Goal: Navigation & Orientation: Find specific page/section

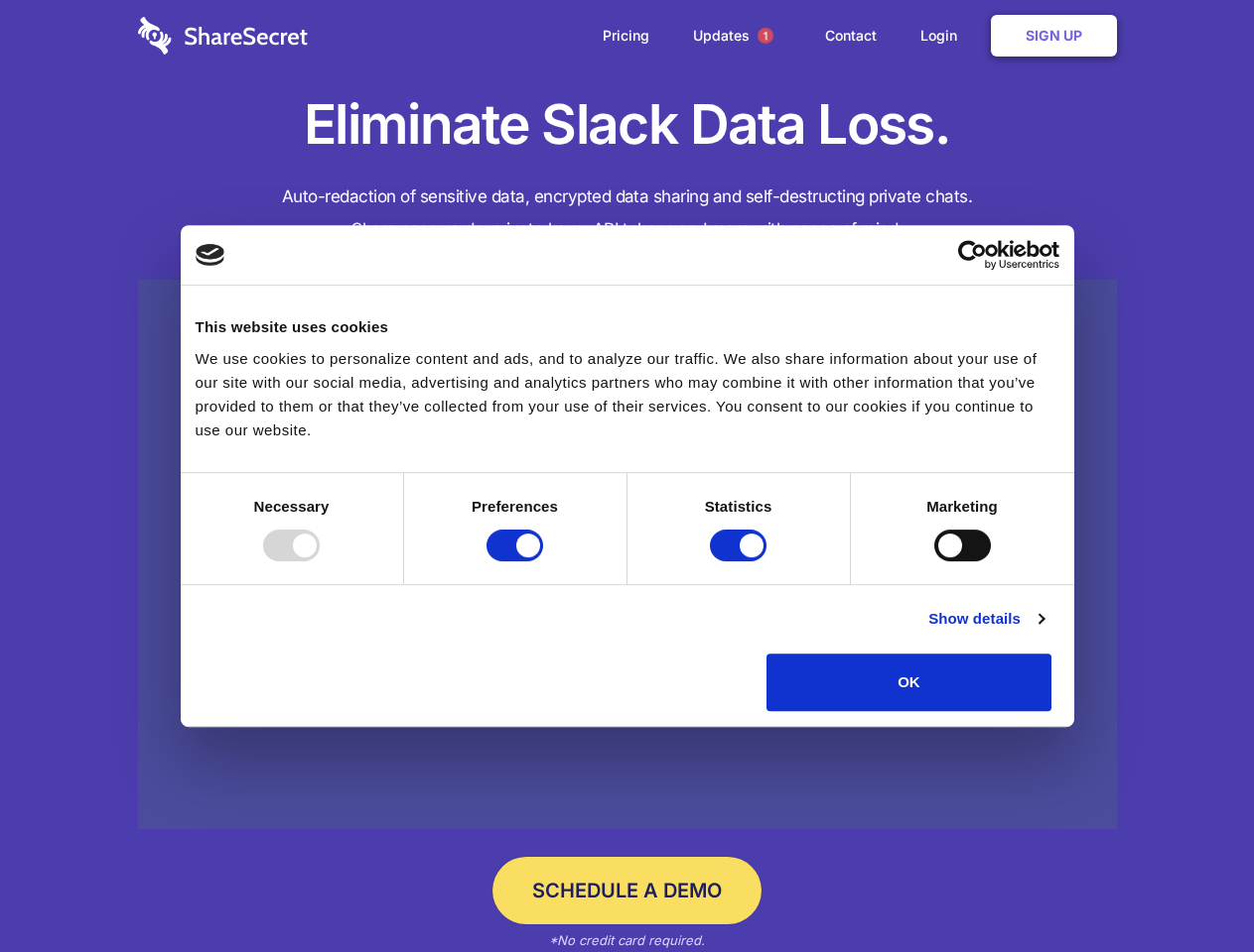
click at [319, 562] on div at bounding box center [291, 546] width 57 height 32
click at [543, 562] on input "Preferences" at bounding box center [514, 546] width 57 height 32
checkbox input "false"
click at [741, 562] on input "Statistics" at bounding box center [738, 546] width 57 height 32
checkbox input "false"
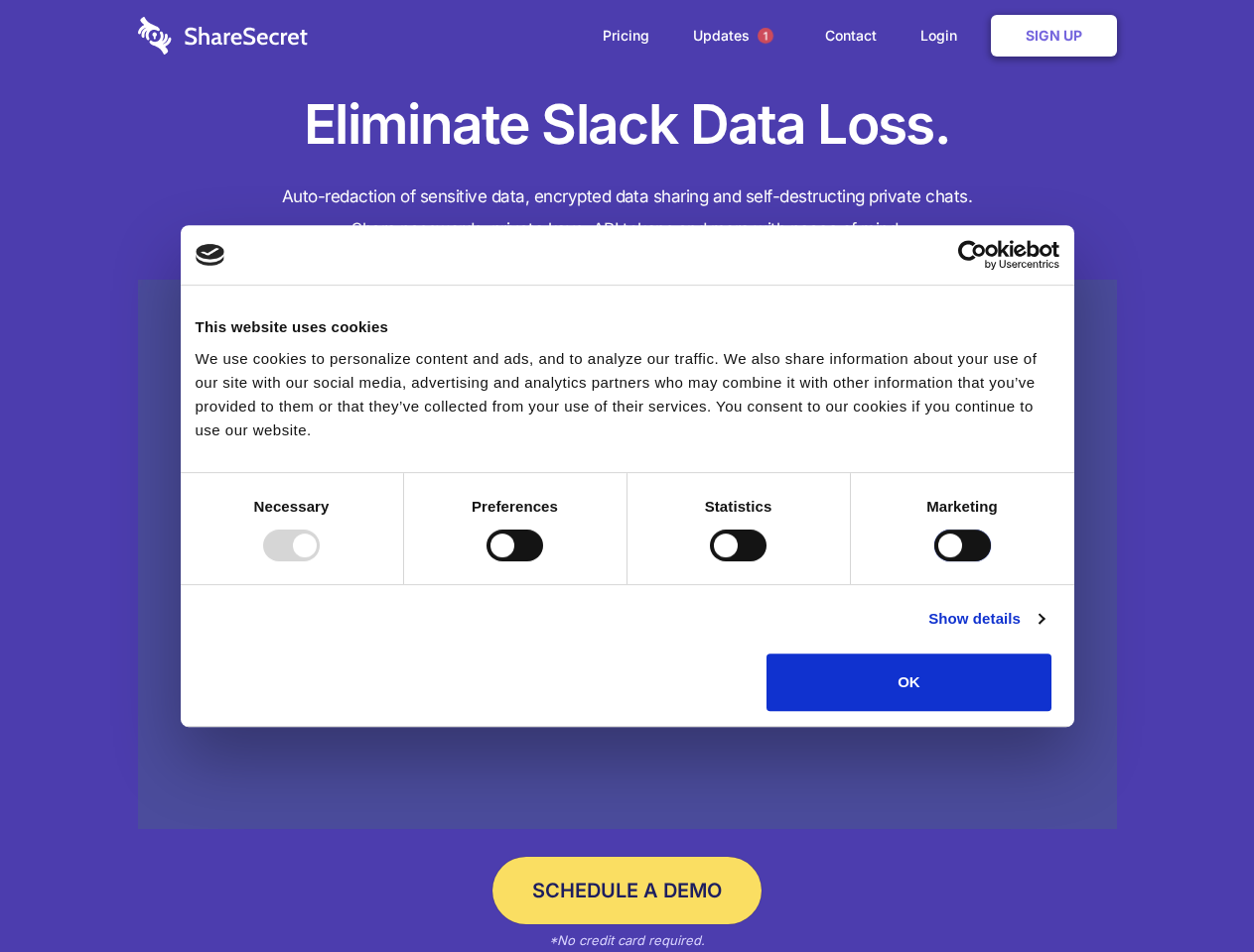
click at [935, 562] on input "Marketing" at bounding box center [962, 546] width 57 height 32
checkbox input "true"
click at [1043, 631] on link "Show details" at bounding box center [985, 619] width 115 height 24
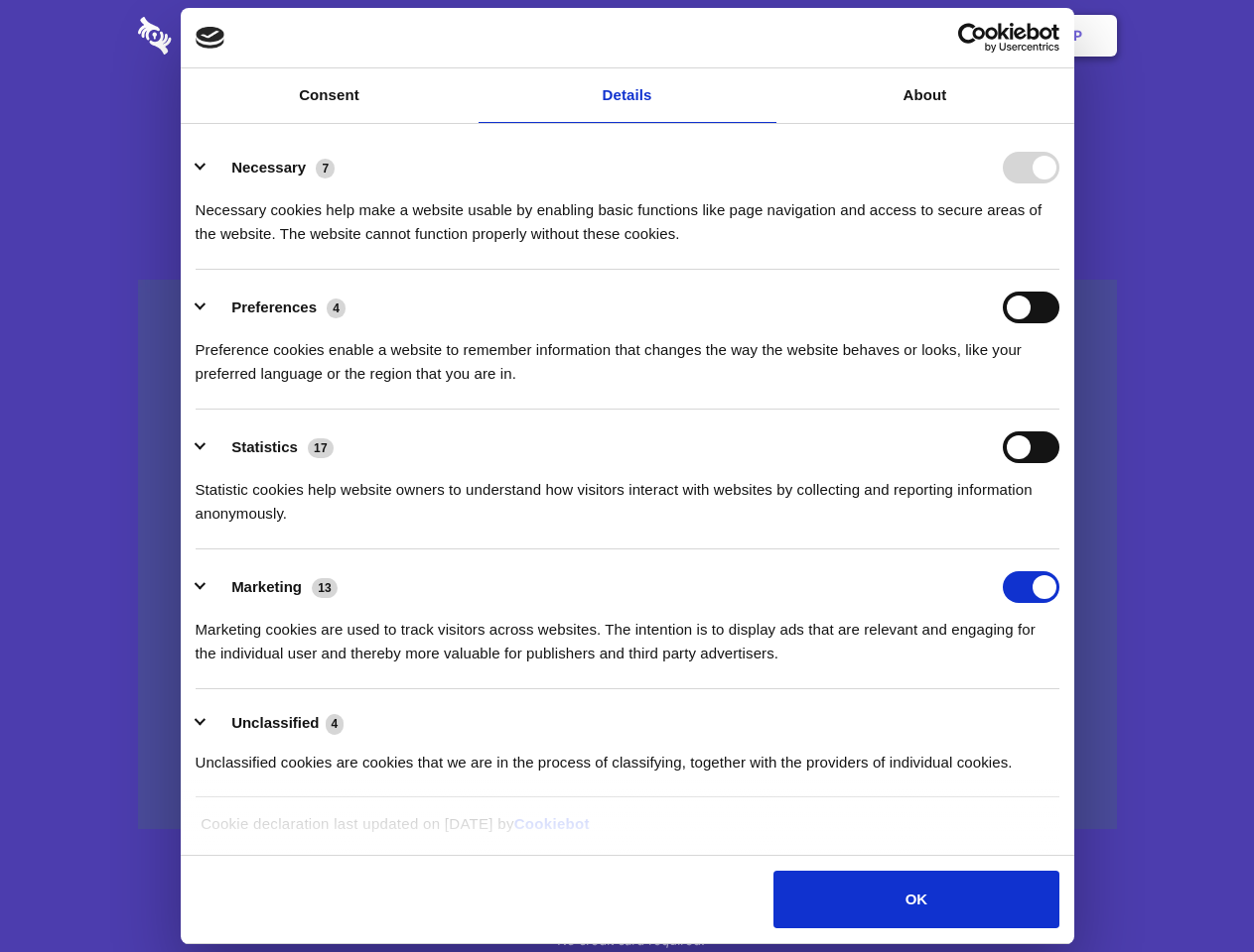
click at [1059, 269] on li "Necessary 7 Necessary cookies help make a website usable by enabling basic func…" at bounding box center [627, 200] width 864 height 140
click at [765, 36] on span "1" at bounding box center [766, 36] width 16 height 16
